Goal: Task Accomplishment & Management: Use online tool/utility

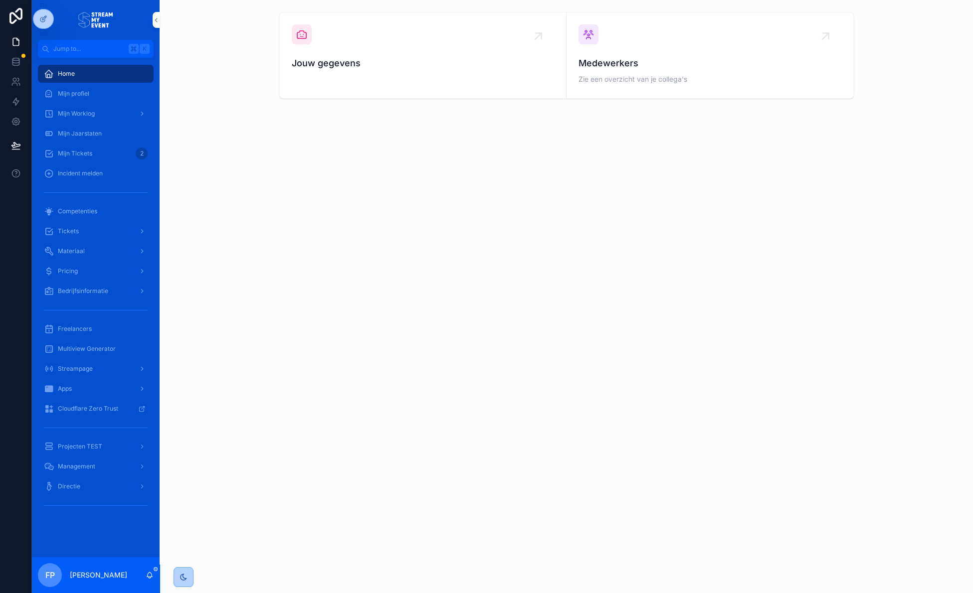
click at [65, 465] on span "Management" at bounding box center [76, 467] width 37 height 8
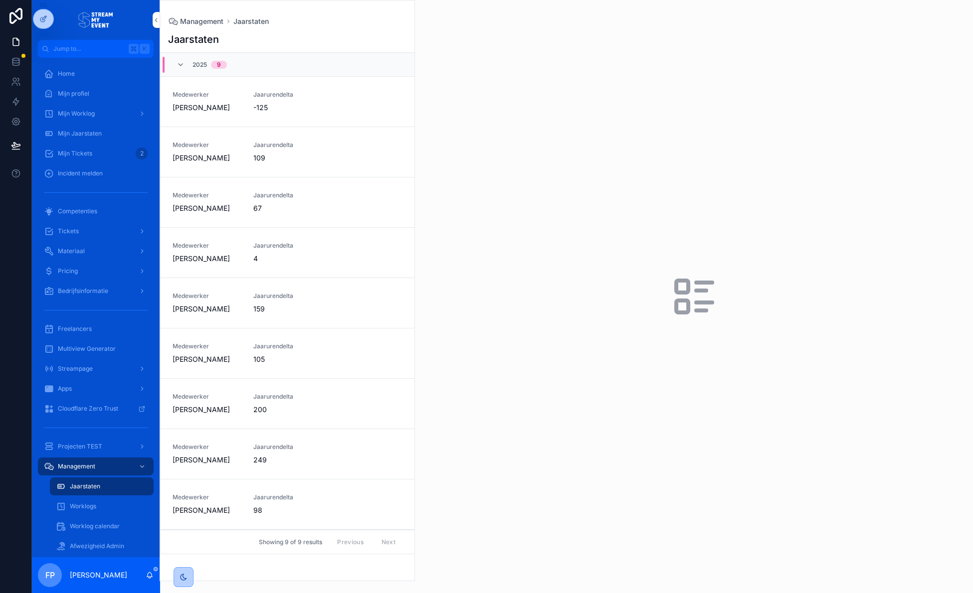
click at [86, 507] on span "Worklogs" at bounding box center [83, 507] width 26 height 8
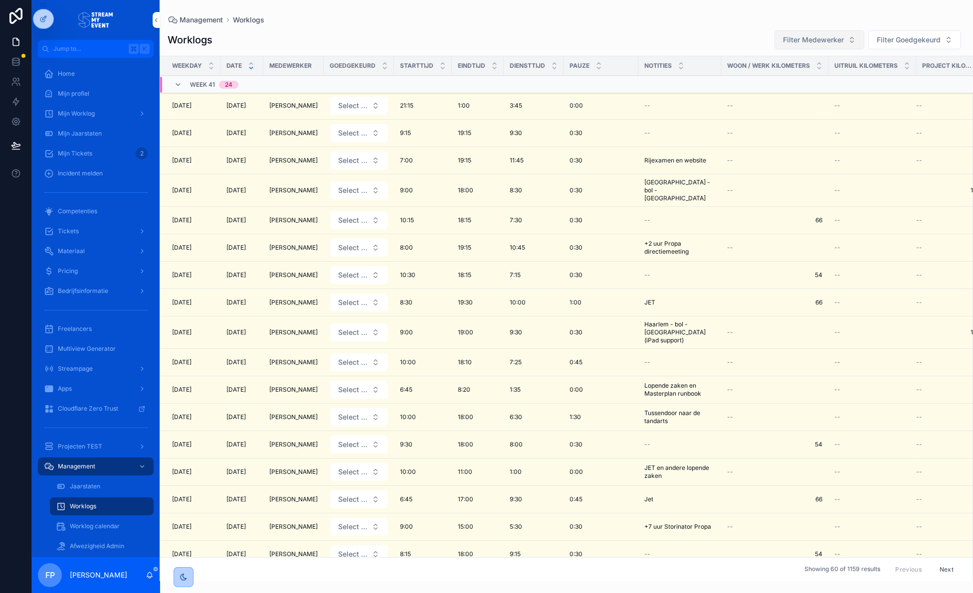
click at [815, 40] on span "Filter Medewerker" at bounding box center [813, 40] width 61 height 10
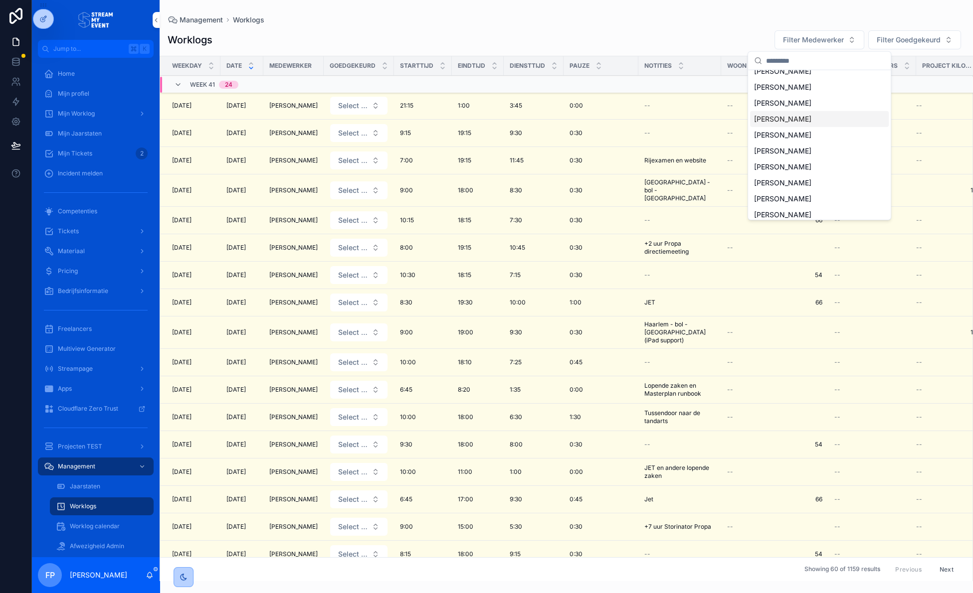
scroll to position [13, 0]
click at [783, 195] on span "[PERSON_NAME]" at bounding box center [782, 194] width 57 height 10
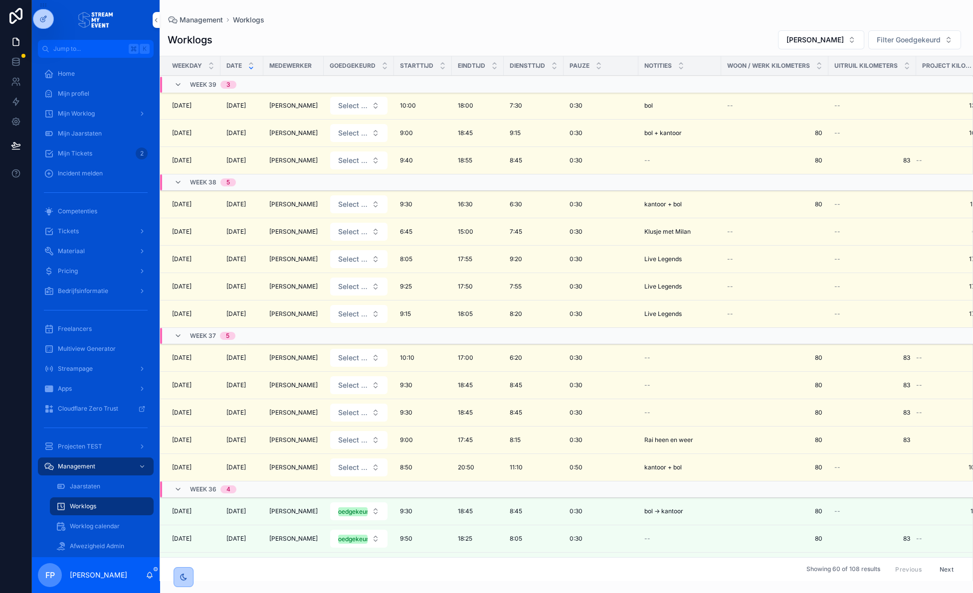
click at [730, 24] on div "Worklogs [PERSON_NAME] Filter Goedgekeurd Weekday Date Medewerker Goedgekeurd S…" at bounding box center [566, 302] width 813 height 557
click at [357, 20] on div "Management Worklogs" at bounding box center [566, 20] width 797 height 8
click at [368, 9] on div "Management Worklogs Worklogs [PERSON_NAME] Filter Goedgekeurd Weekday Date Mede…" at bounding box center [566, 290] width 813 height 581
click at [827, 35] on span "[PERSON_NAME]" at bounding box center [814, 40] width 57 height 10
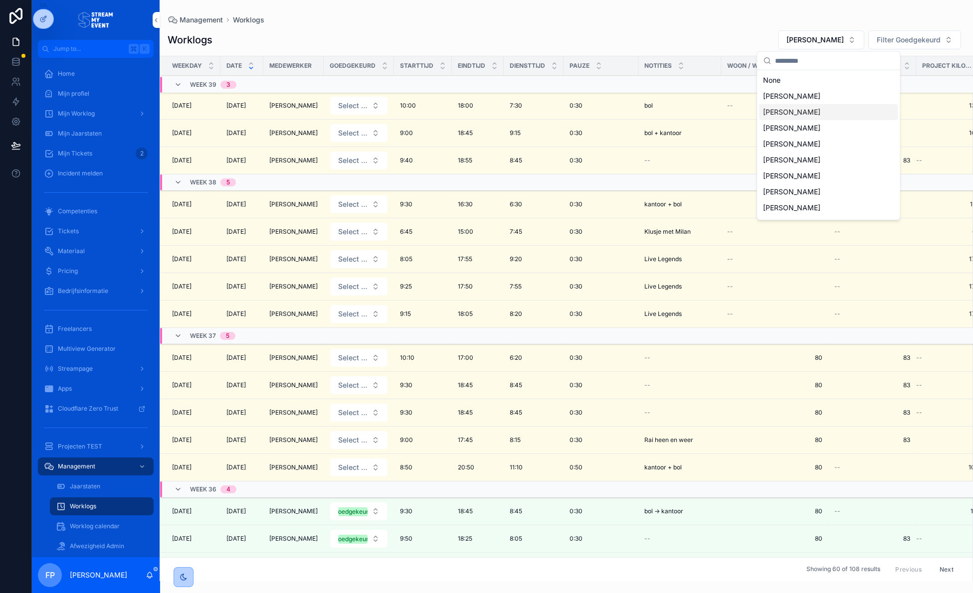
click at [795, 114] on span "[PERSON_NAME]" at bounding box center [791, 112] width 57 height 10
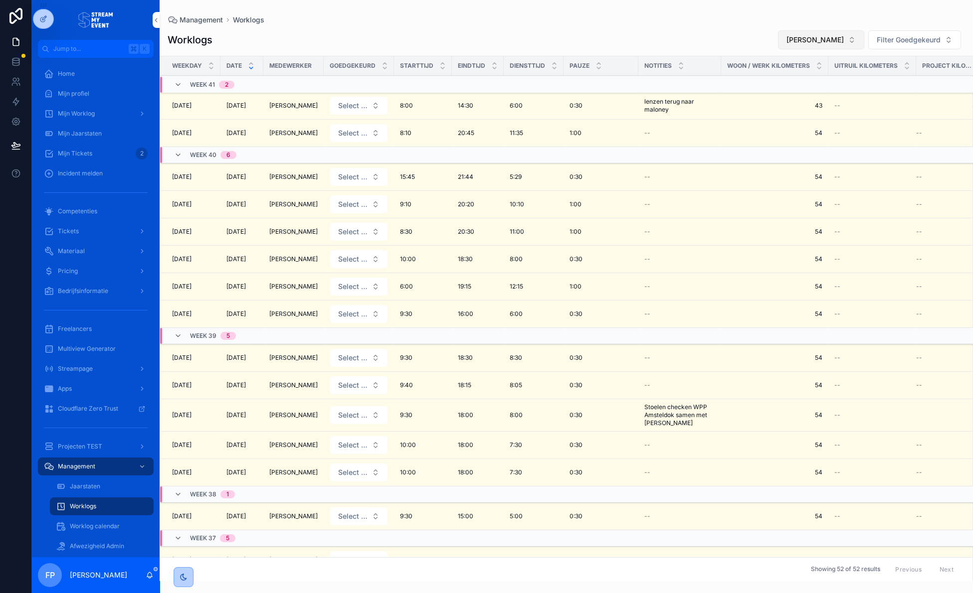
click at [826, 43] on span "[PERSON_NAME]" at bounding box center [814, 40] width 57 height 10
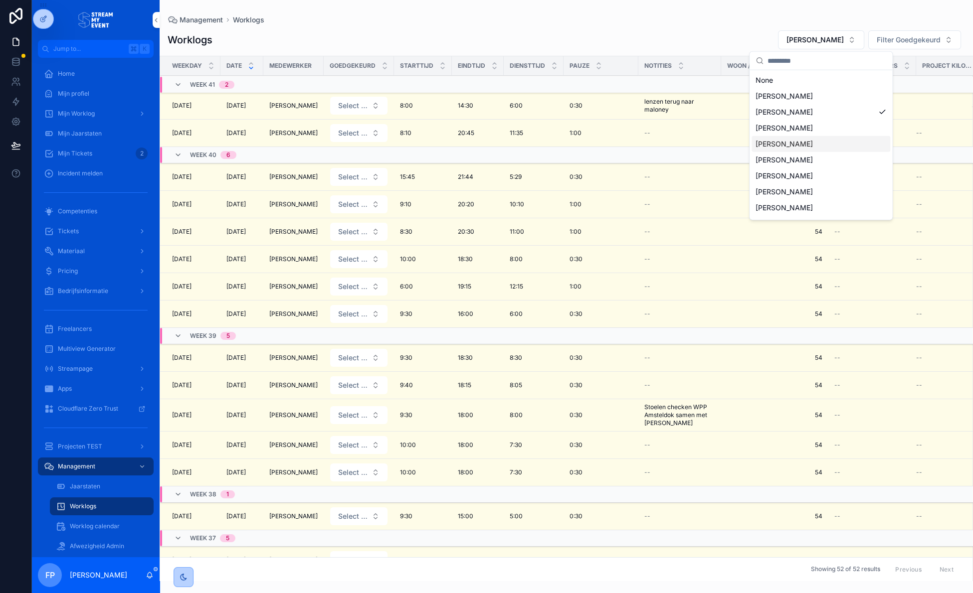
click at [799, 143] on span "[PERSON_NAME]" at bounding box center [783, 144] width 57 height 10
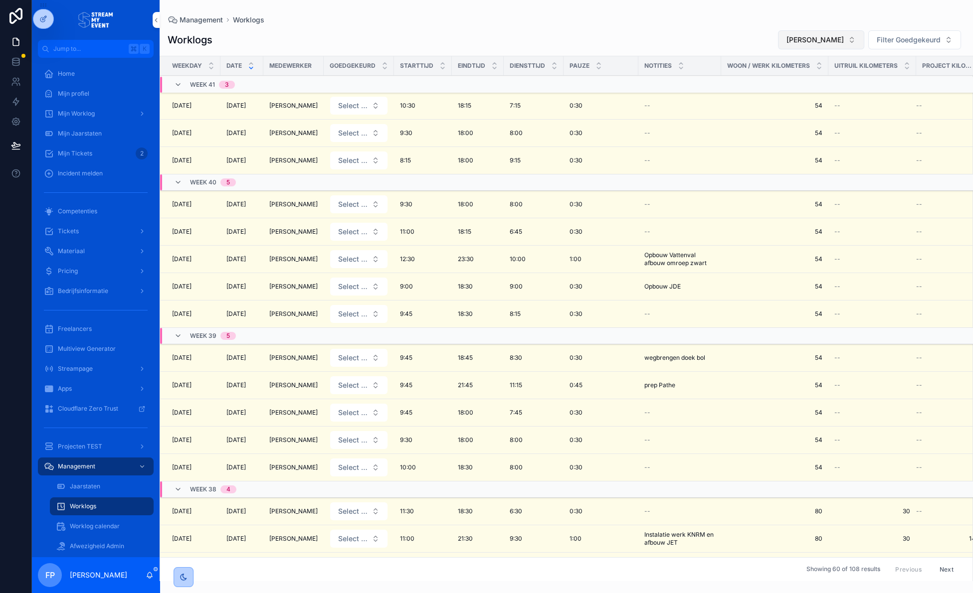
click at [851, 43] on button "[PERSON_NAME]" at bounding box center [821, 39] width 86 height 19
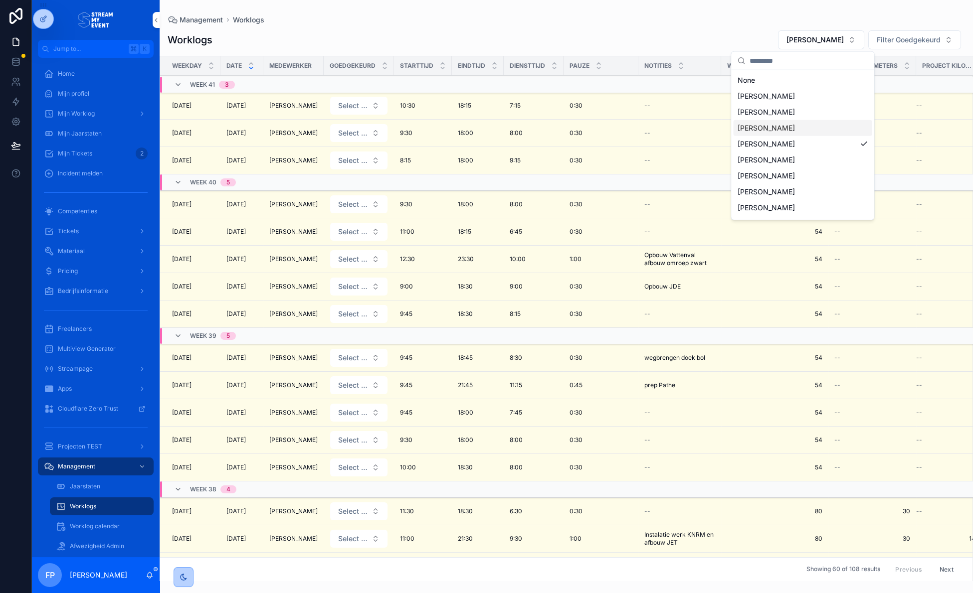
click at [788, 124] on div "[PERSON_NAME]" at bounding box center [802, 128] width 139 height 16
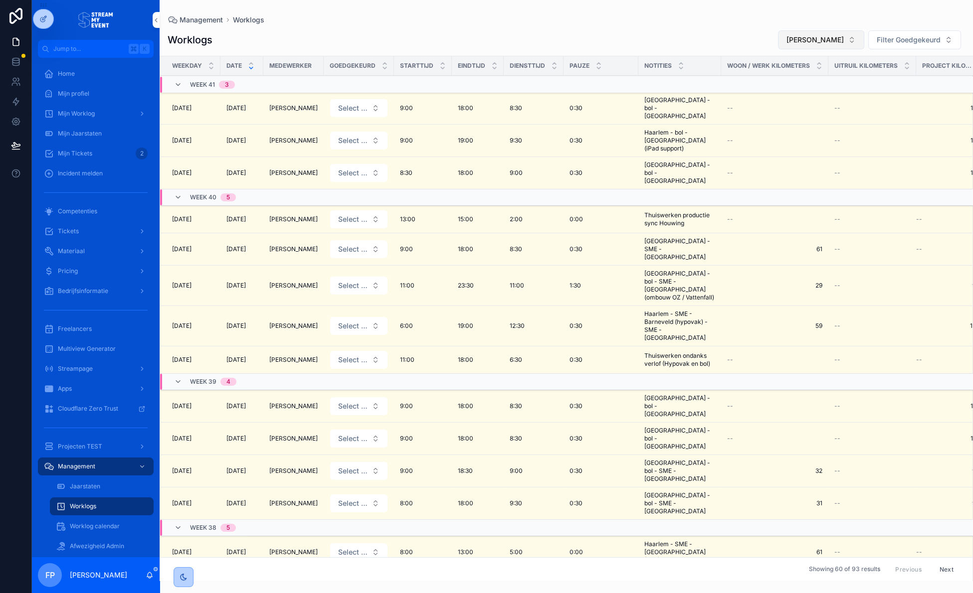
click at [836, 40] on span "[PERSON_NAME]" at bounding box center [814, 40] width 57 height 10
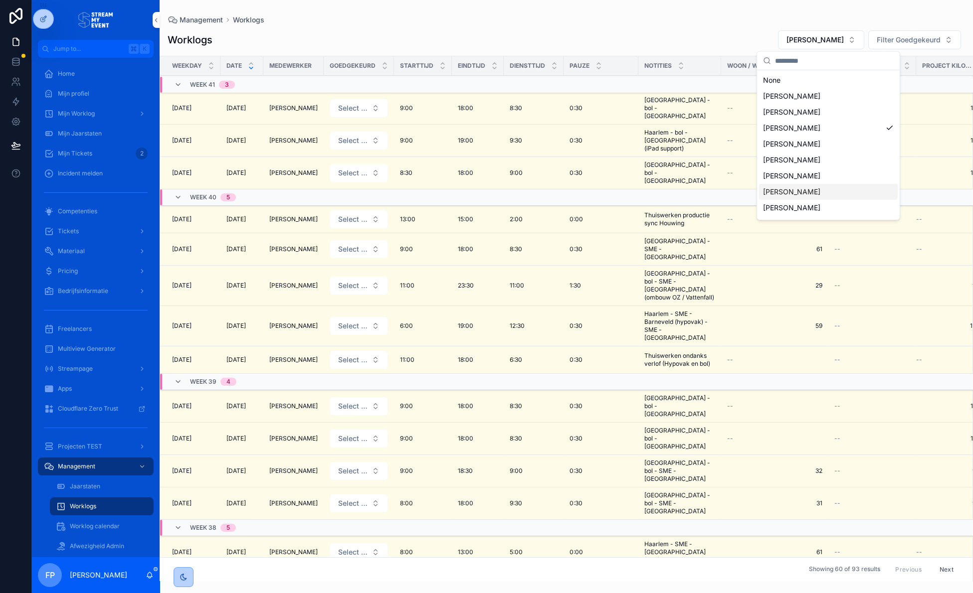
click at [790, 191] on span "[PERSON_NAME]" at bounding box center [791, 192] width 57 height 10
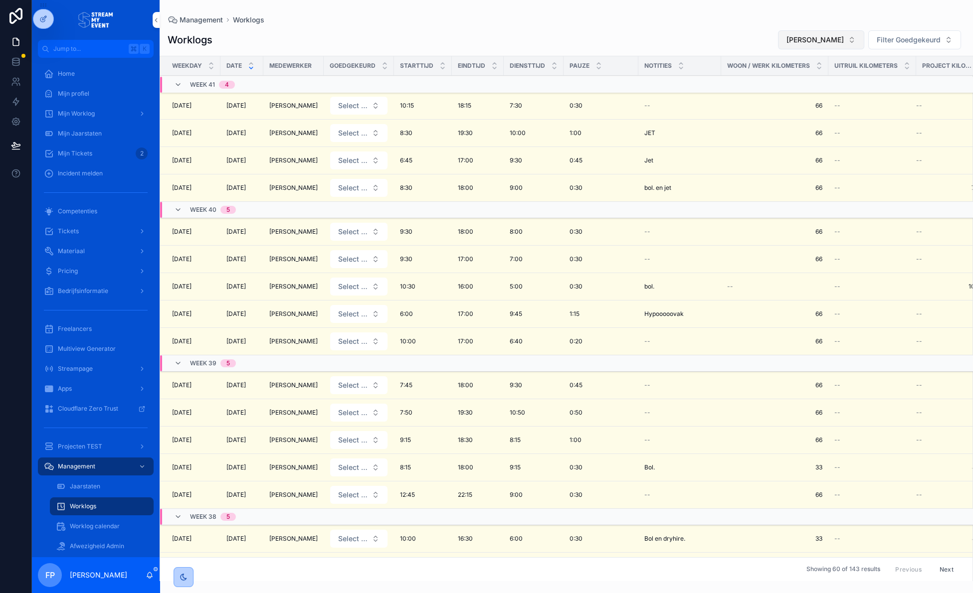
click at [840, 39] on span "[PERSON_NAME]" at bounding box center [814, 40] width 57 height 10
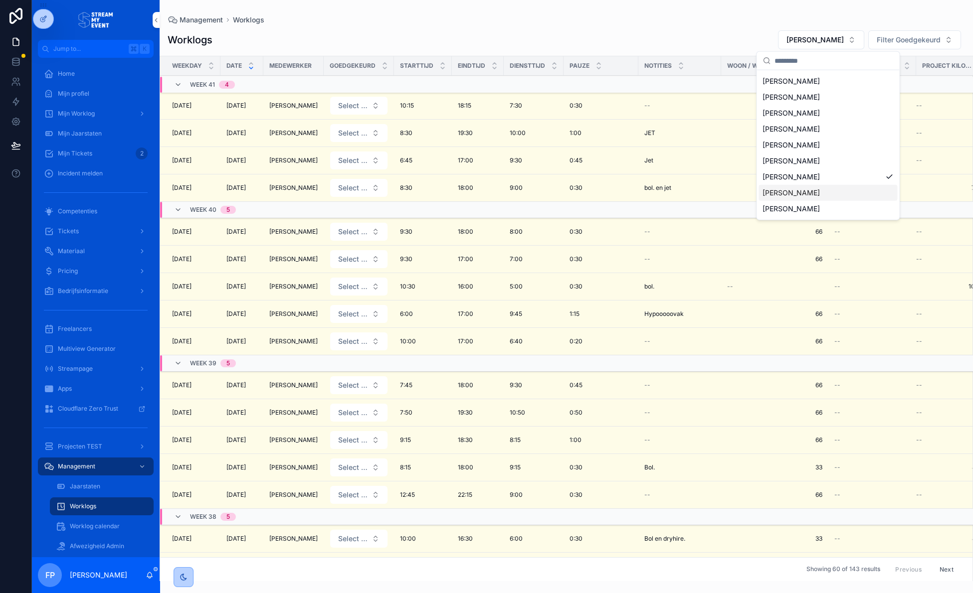
scroll to position [15, 0]
click at [809, 196] on span "[PERSON_NAME]" at bounding box center [790, 192] width 57 height 10
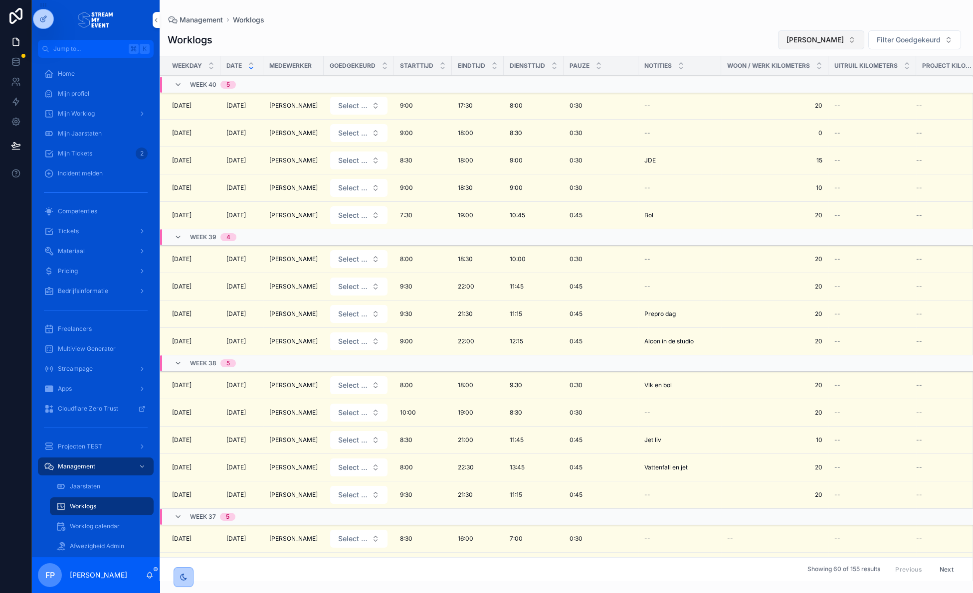
click at [843, 37] on span "[PERSON_NAME]" at bounding box center [814, 40] width 57 height 10
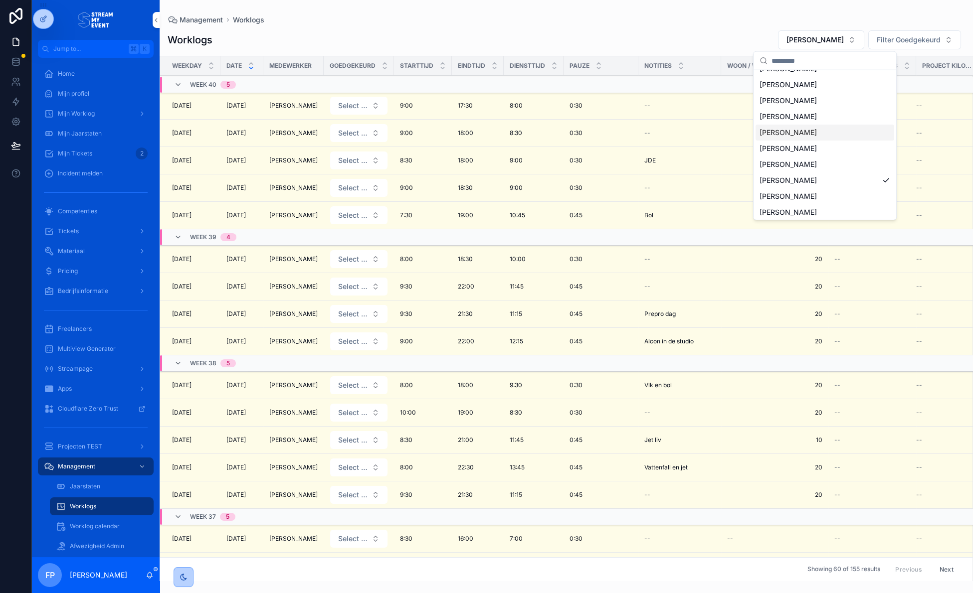
scroll to position [30, 0]
click at [810, 194] on div "[PERSON_NAME]" at bounding box center [824, 194] width 139 height 16
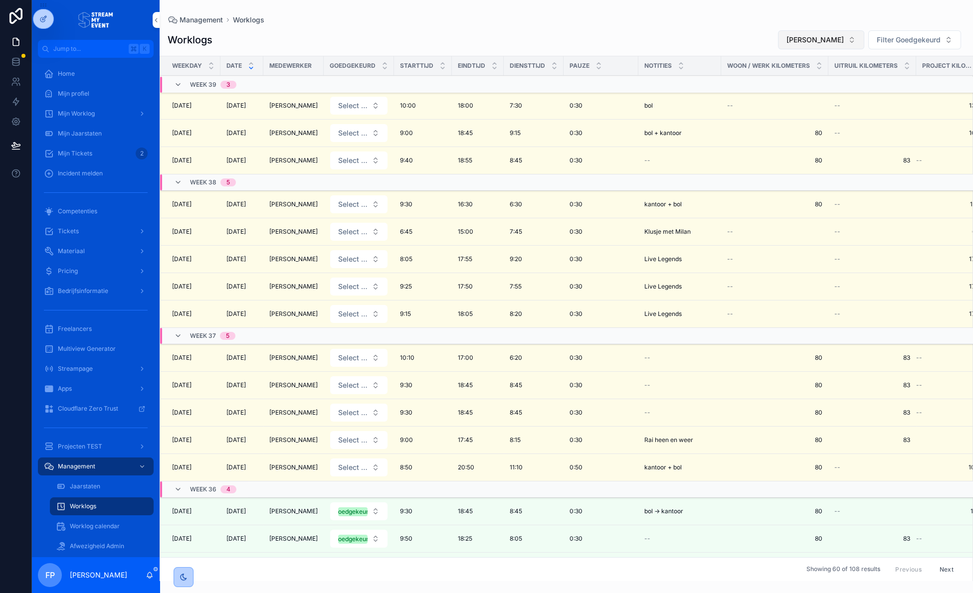
click at [811, 38] on span "[PERSON_NAME]" at bounding box center [814, 40] width 57 height 10
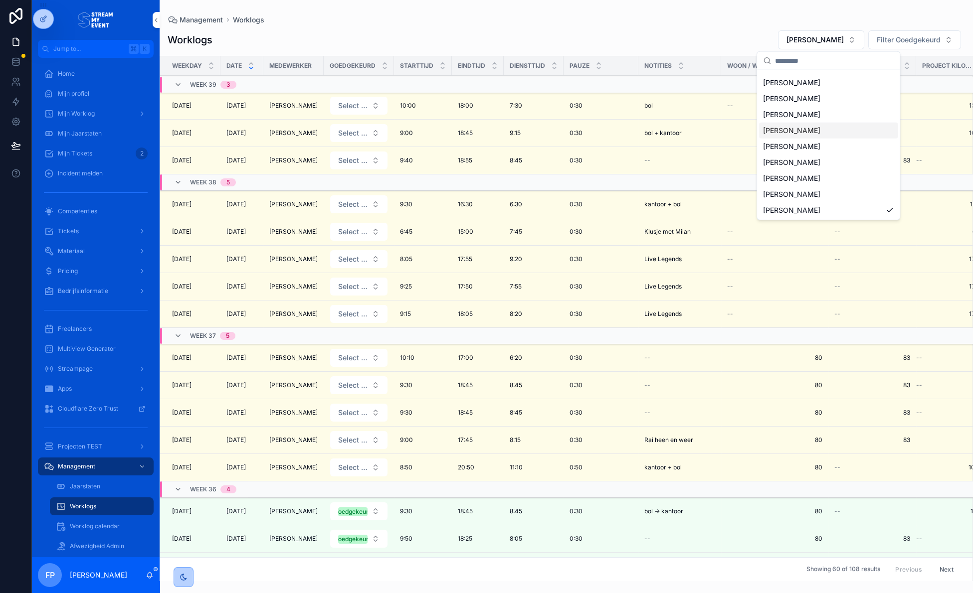
scroll to position [30, 0]
click at [837, 42] on span "[PERSON_NAME]" at bounding box center [814, 40] width 57 height 10
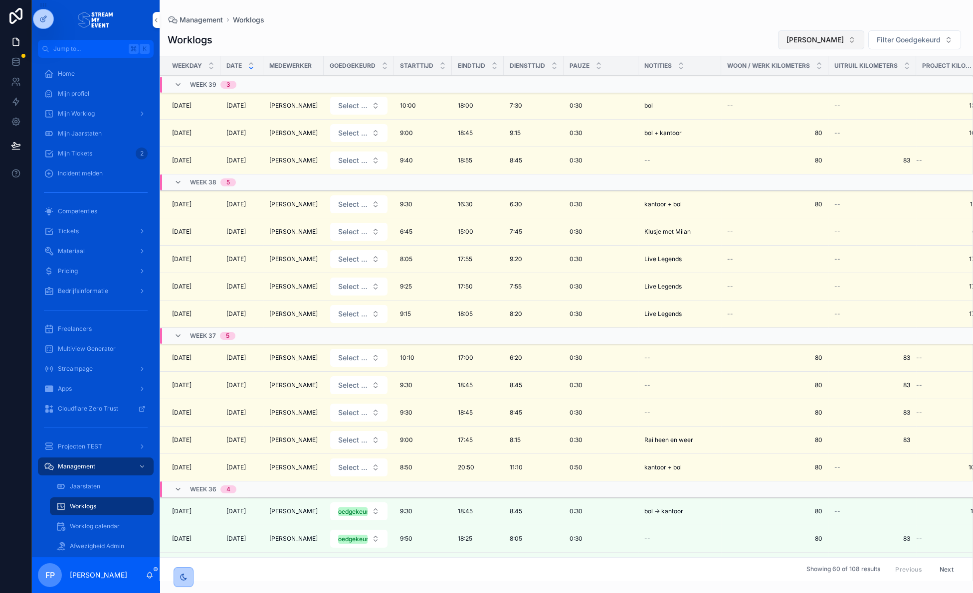
click at [833, 42] on span "[PERSON_NAME]" at bounding box center [814, 40] width 57 height 10
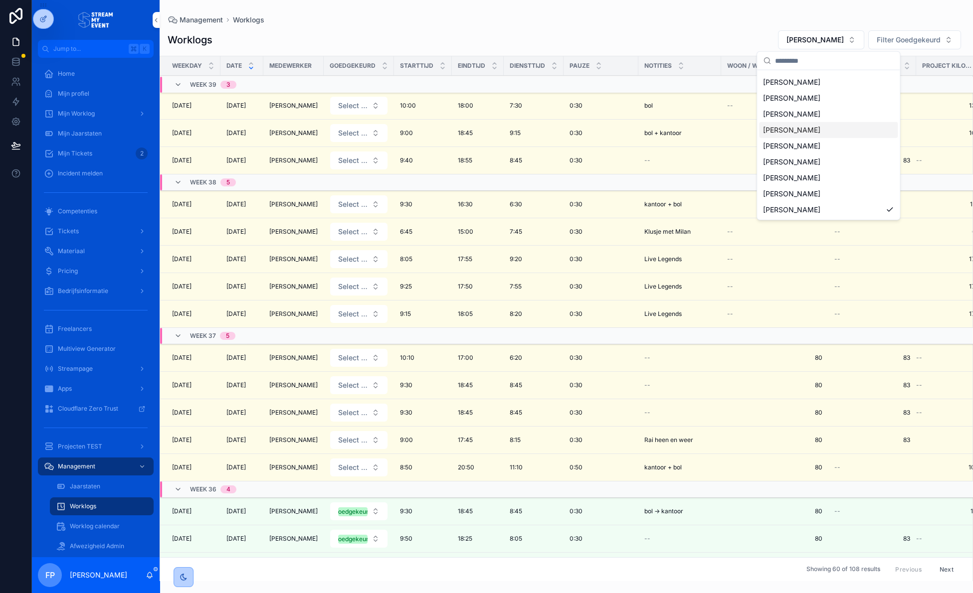
scroll to position [30, 0]
click at [818, 209] on div "[PERSON_NAME]" at bounding box center [828, 210] width 139 height 16
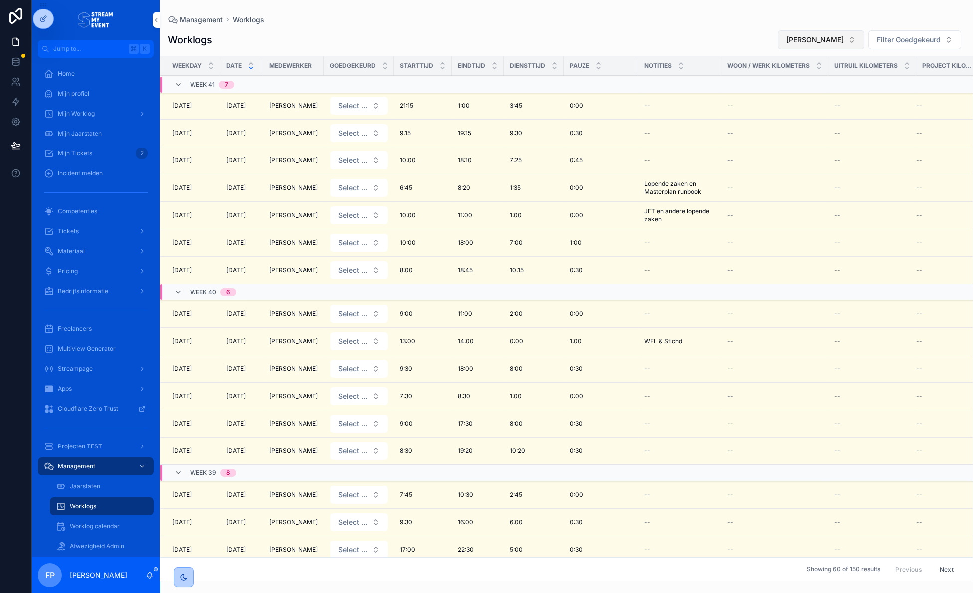
click at [835, 44] on span "[PERSON_NAME]" at bounding box center [814, 40] width 57 height 10
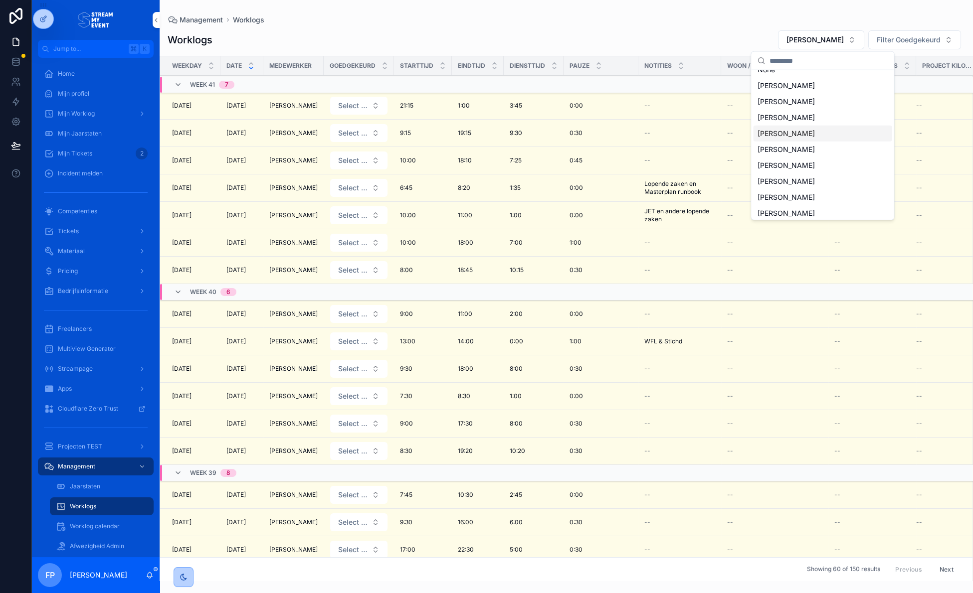
scroll to position [30, 0]
click at [797, 178] on span "[PERSON_NAME]" at bounding box center [785, 178] width 57 height 10
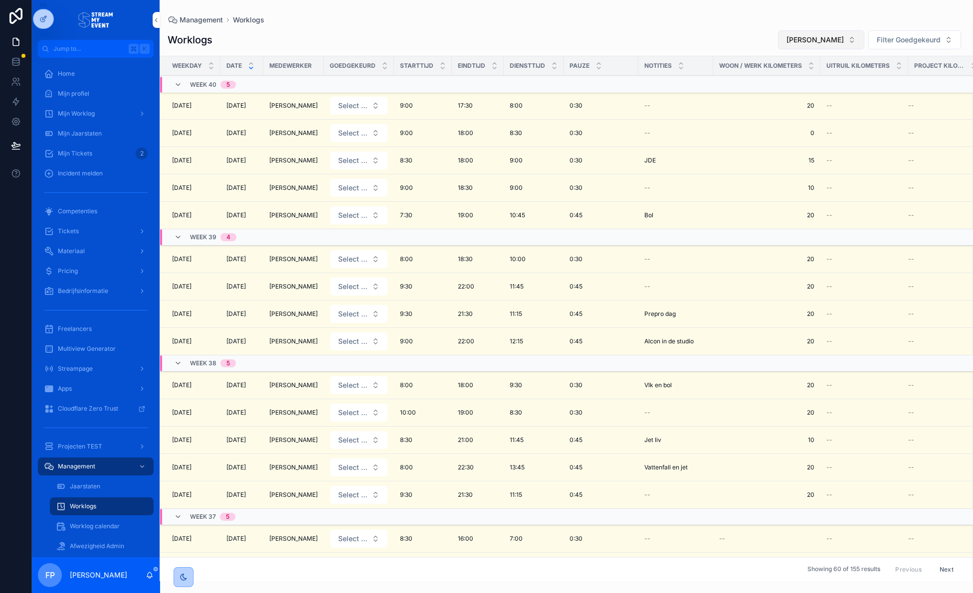
click at [822, 41] on span "[PERSON_NAME]" at bounding box center [814, 40] width 57 height 10
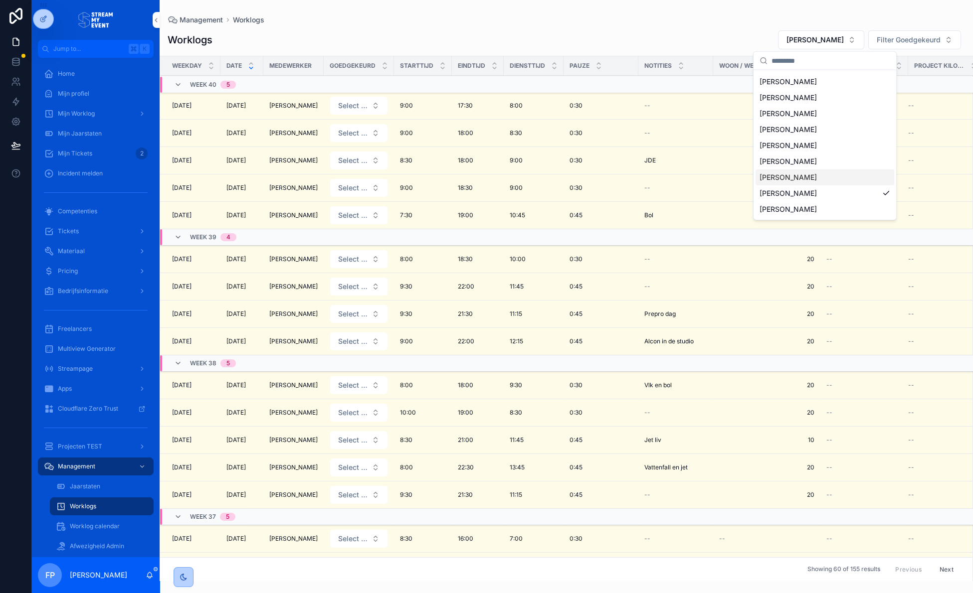
scroll to position [30, 0]
click at [795, 188] on div "[PERSON_NAME]" at bounding box center [824, 194] width 139 height 16
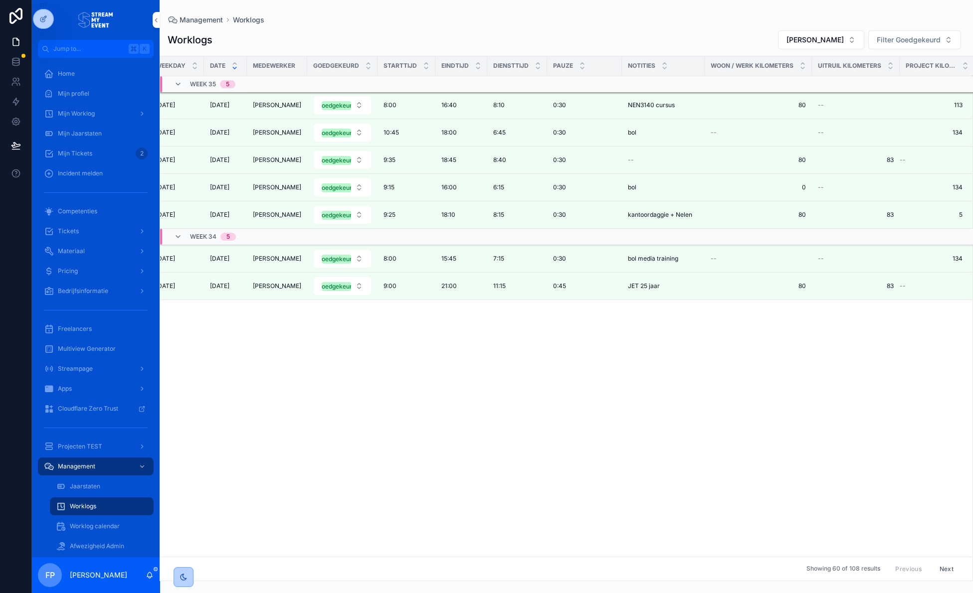
scroll to position [0, 16]
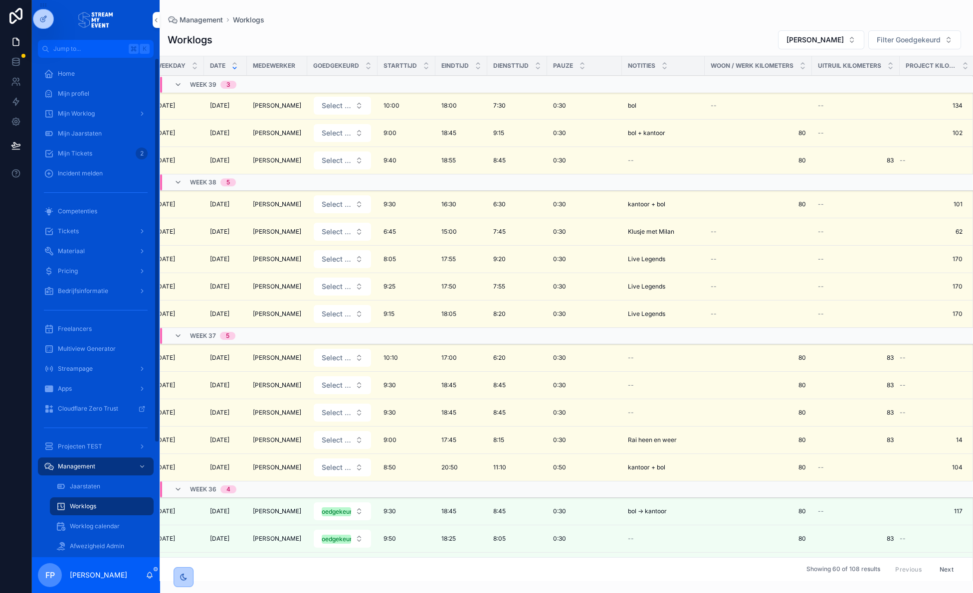
click at [98, 506] on div "Worklogs" at bounding box center [102, 507] width 92 height 16
